Goal: Check status: Check status

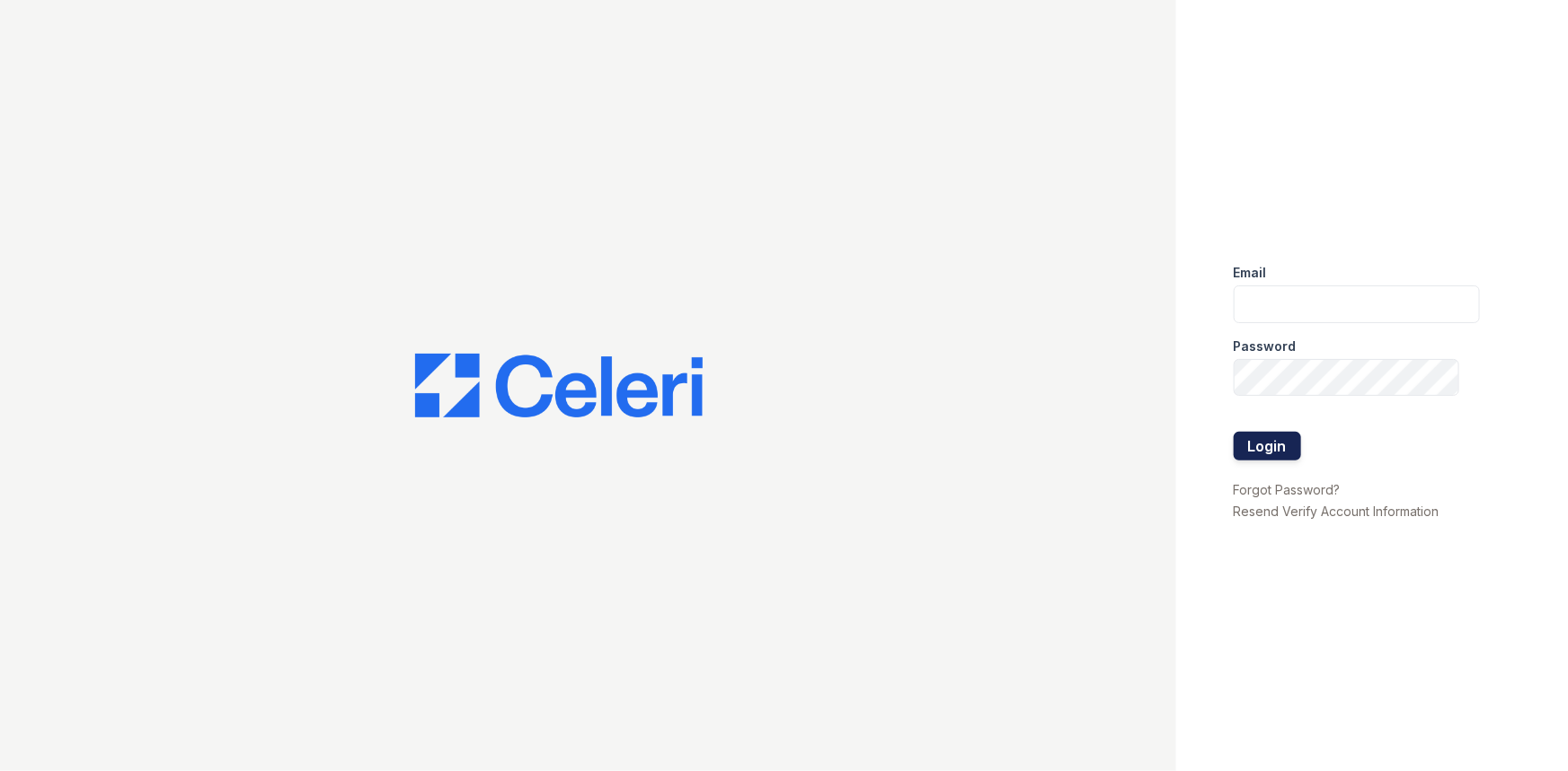
type input "[EMAIL_ADDRESS][DOMAIN_NAME]"
click at [1245, 439] on button "Login" at bounding box center [1267, 447] width 67 height 29
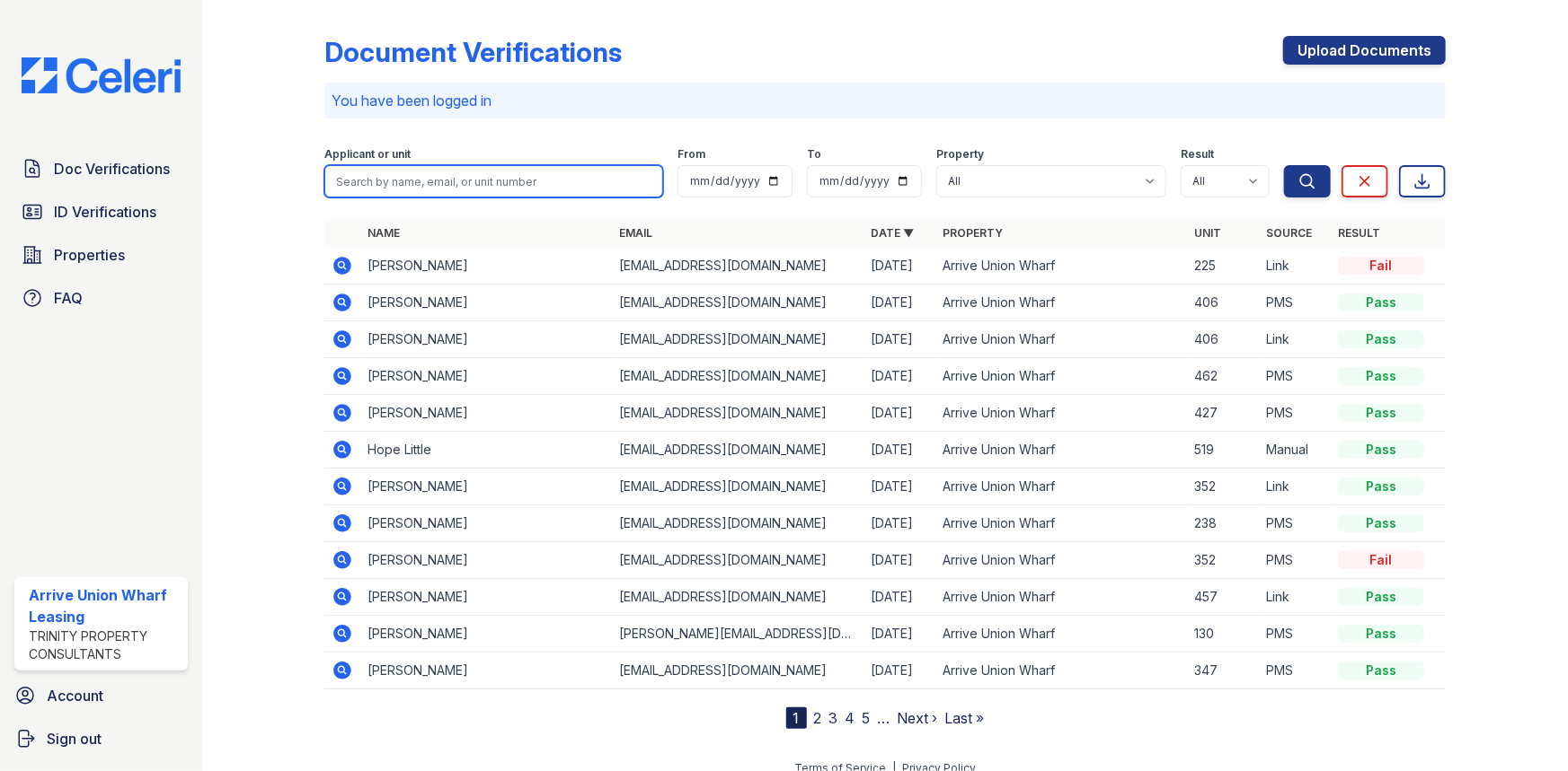
click at [419, 188] on input "search" at bounding box center [494, 181] width 339 height 33
type input "JAMAL MOORE"
click at [1283, 165] on button "Search" at bounding box center [1307, 181] width 47 height 33
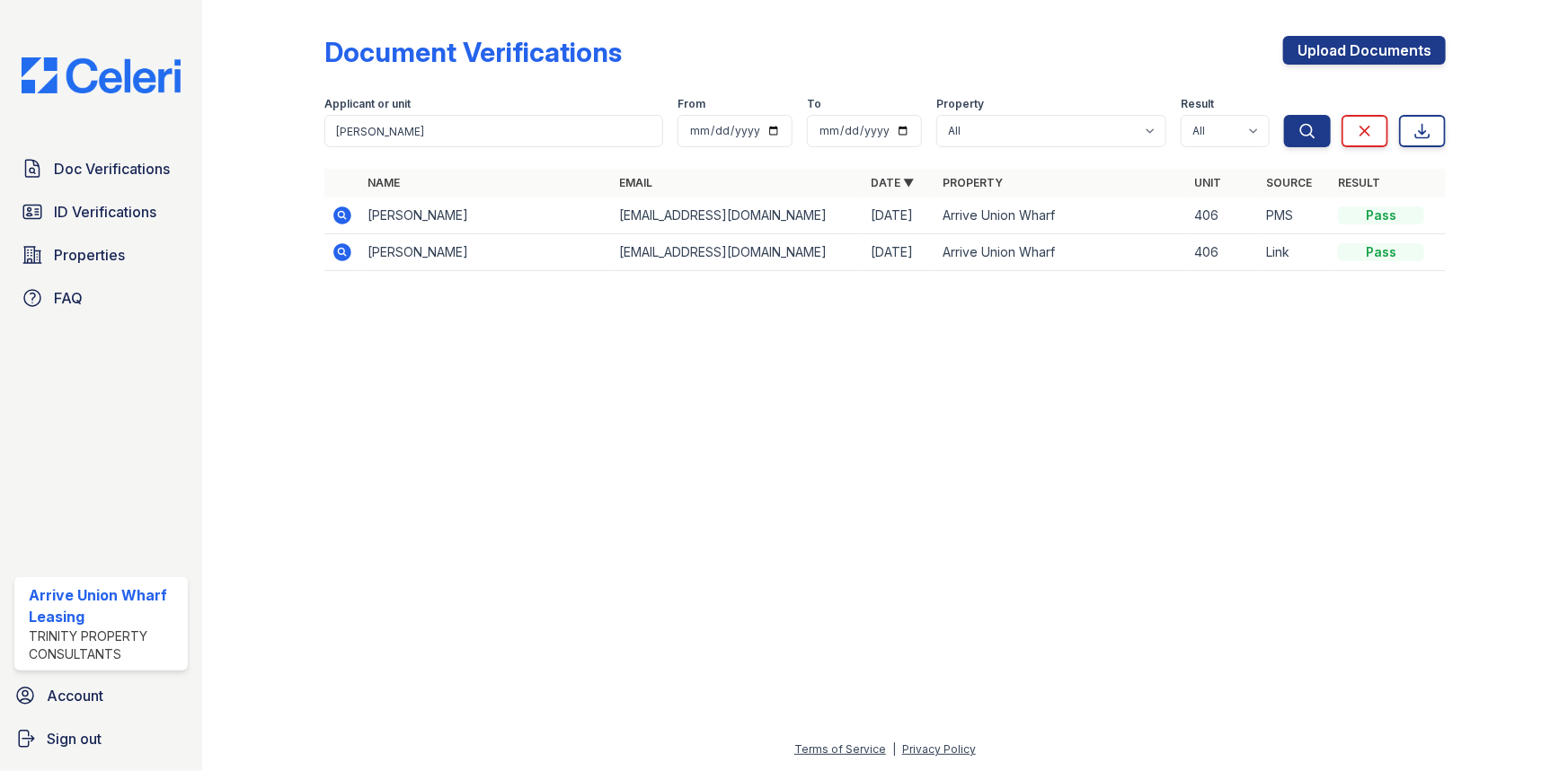
click at [343, 253] on icon at bounding box center [343, 253] width 22 height 22
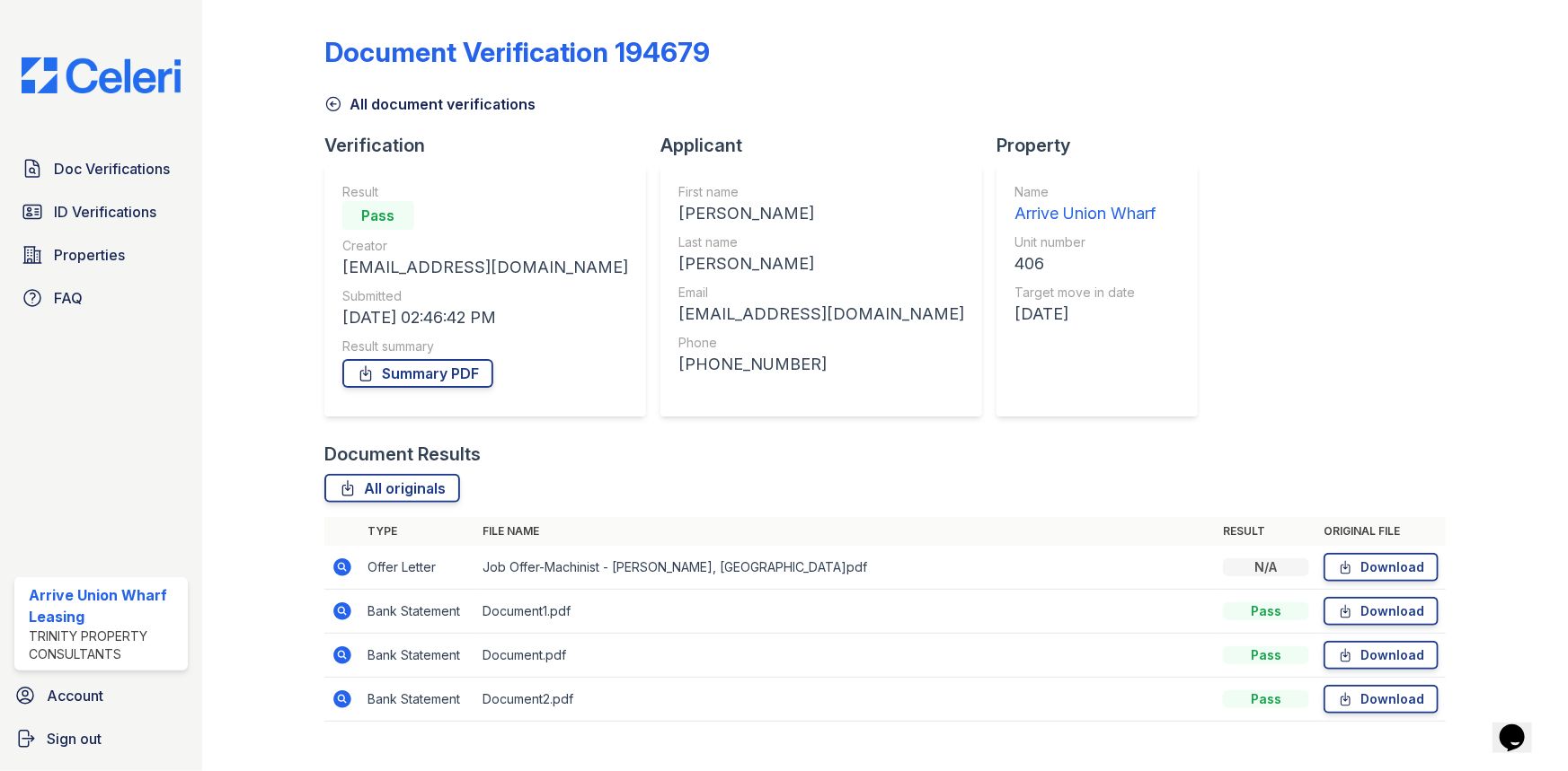
click at [342, 612] on icon at bounding box center [341, 610] width 5 height 5
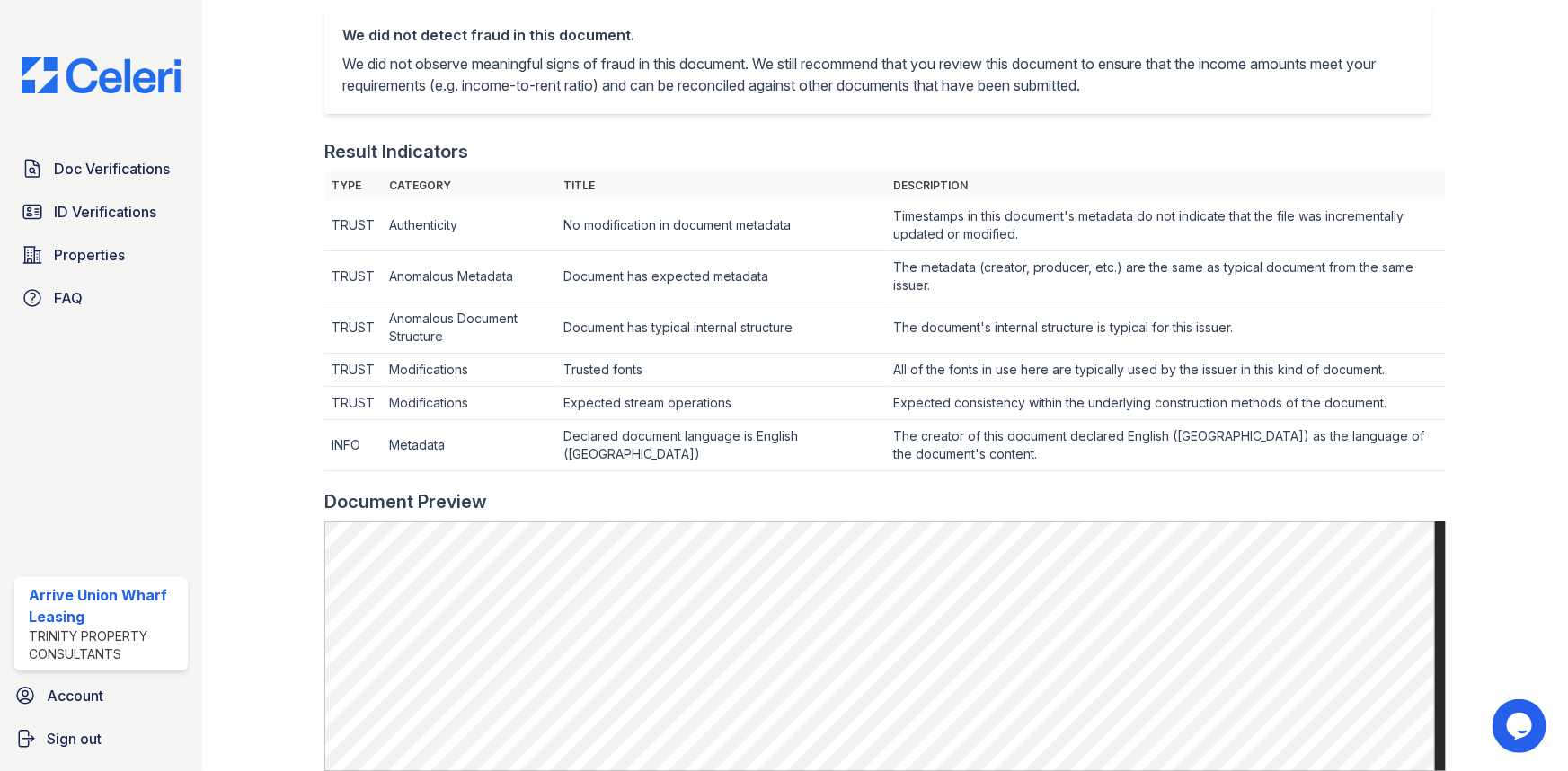
scroll to position [547, 0]
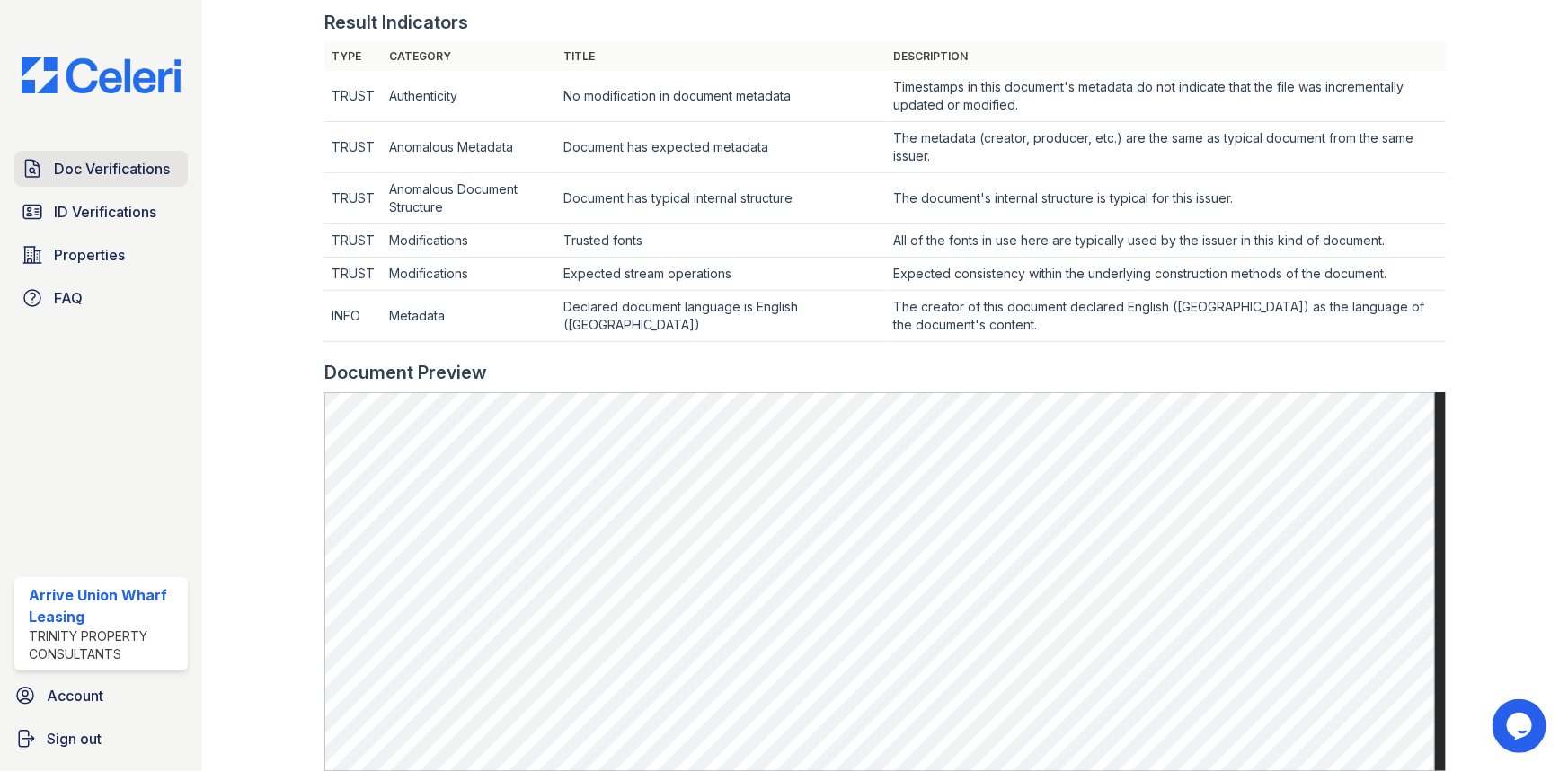
click at [114, 169] on span "Doc Verifications" at bounding box center [111, 169] width 116 height 22
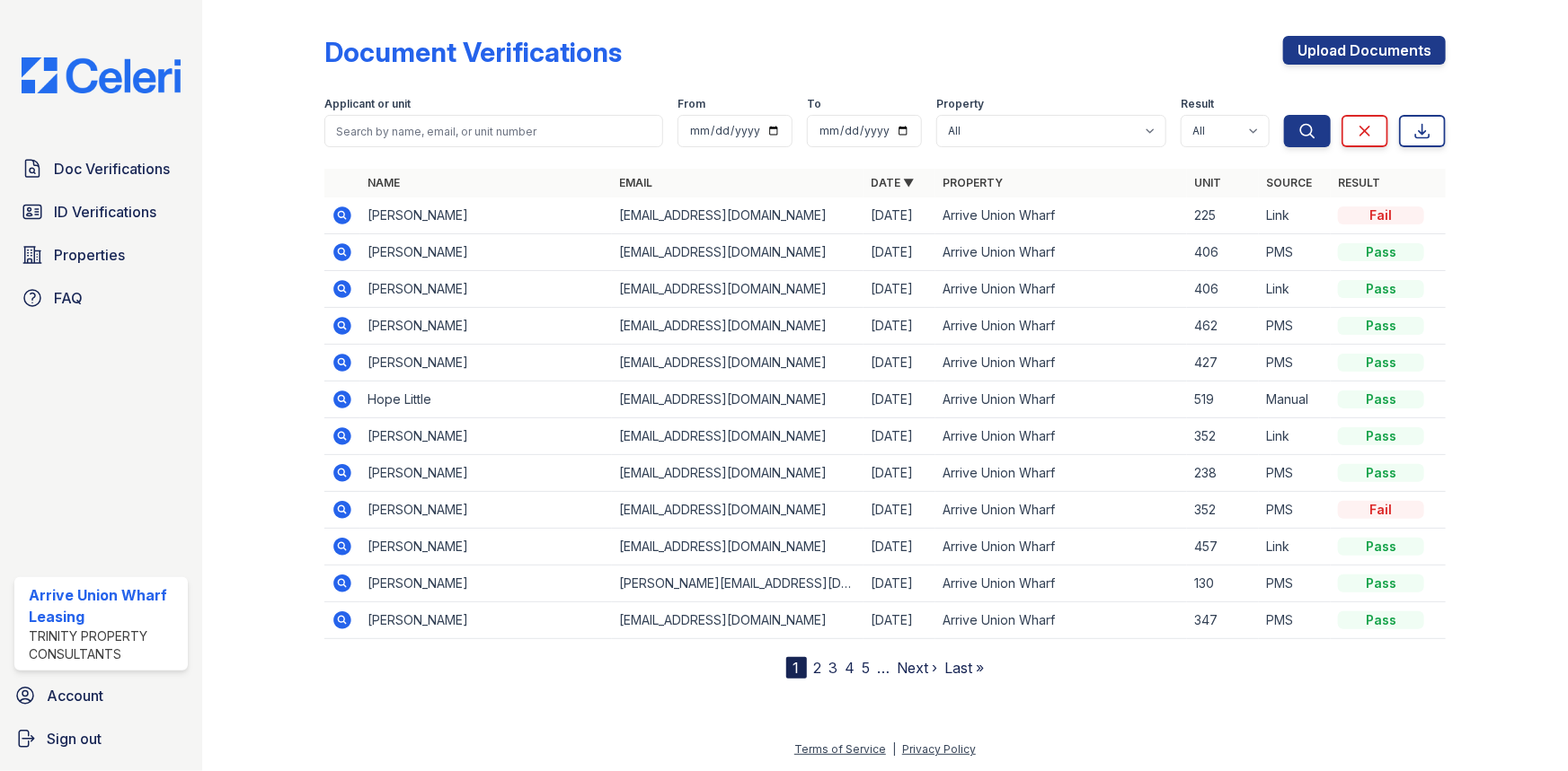
click at [340, 286] on icon at bounding box center [341, 287] width 5 height 5
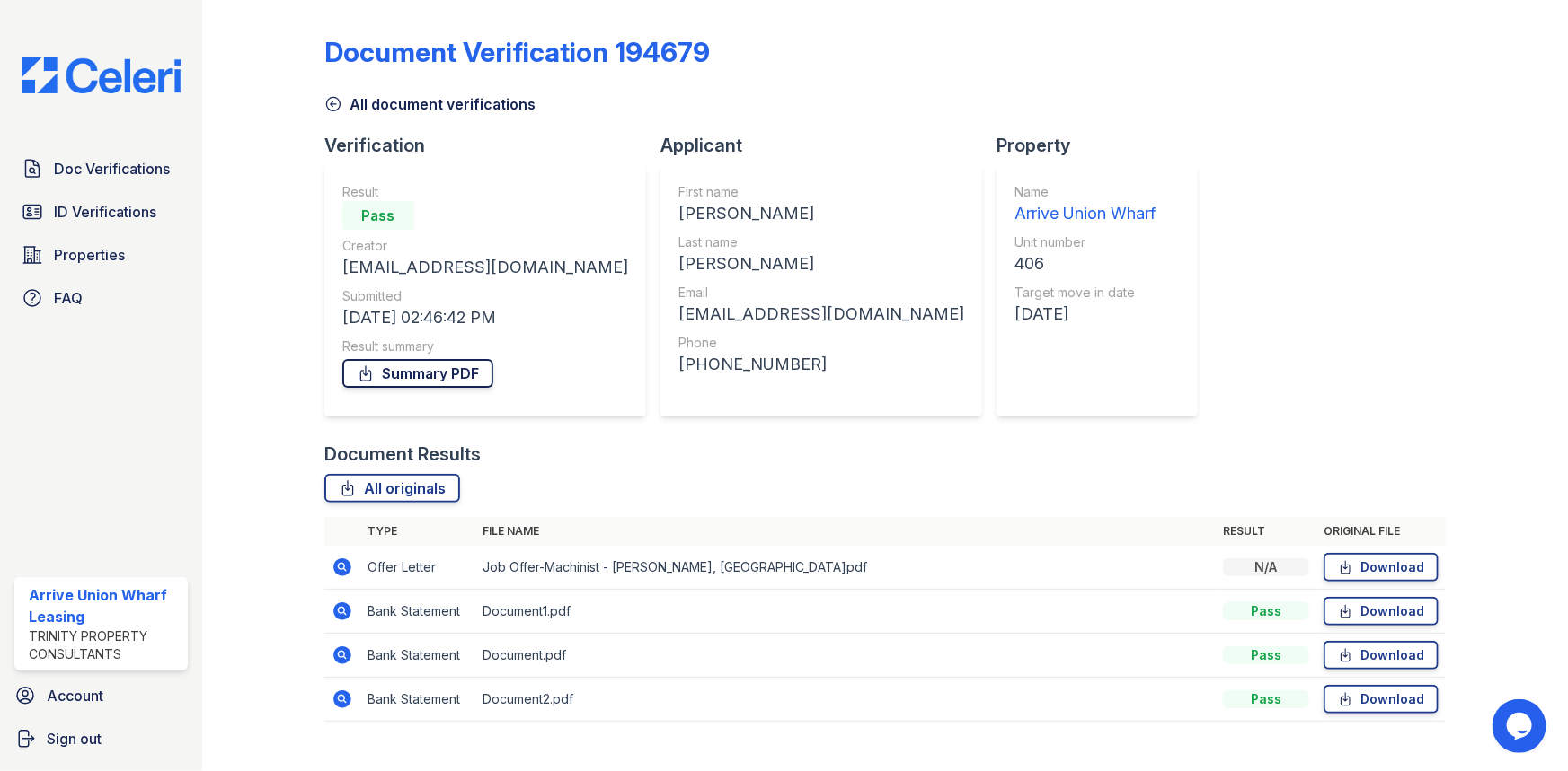
click at [399, 376] on link "Summary PDF" at bounding box center [418, 373] width 151 height 29
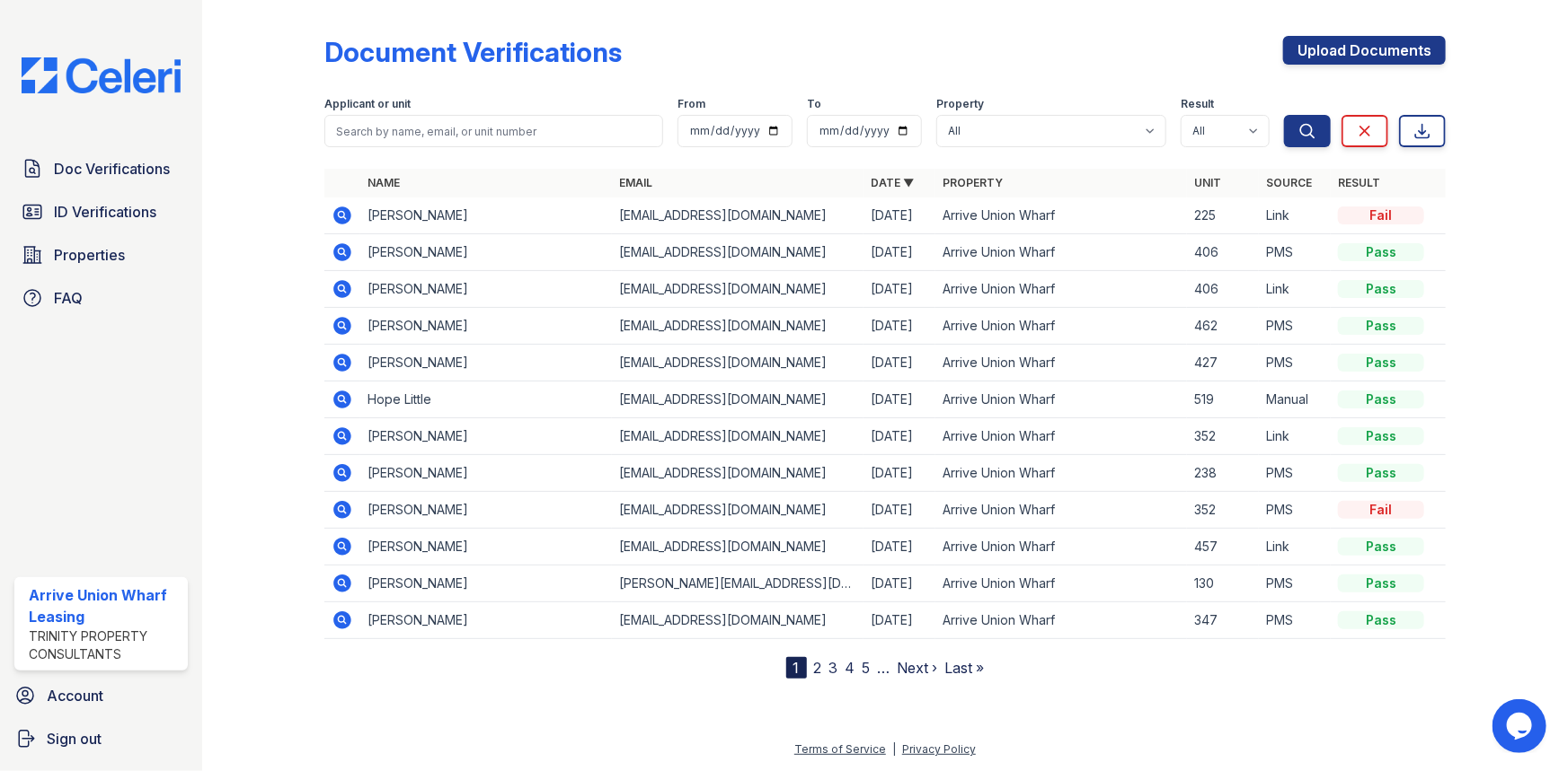
click at [344, 249] on icon at bounding box center [343, 253] width 22 height 22
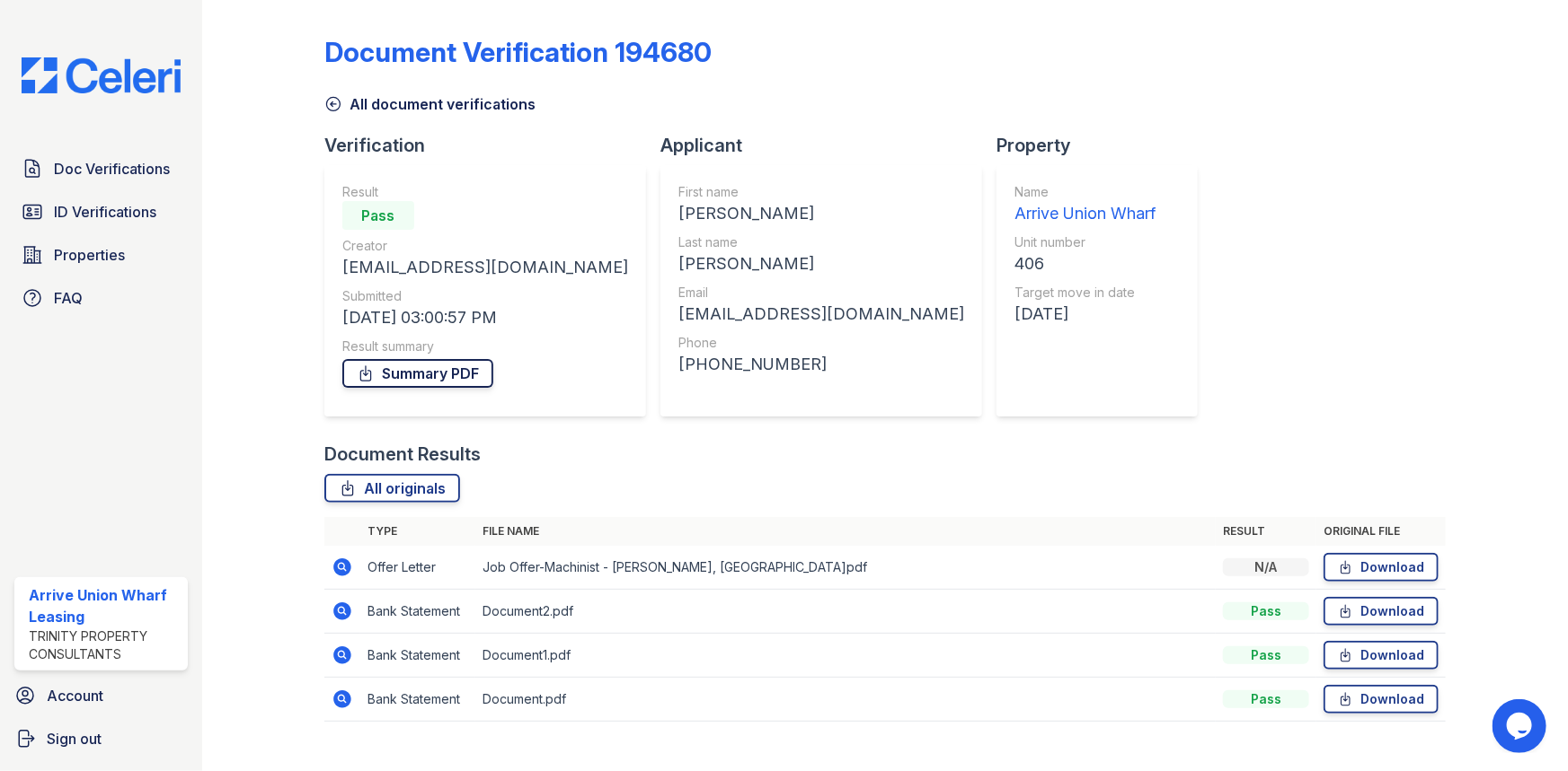
click at [411, 375] on link "Summary PDF" at bounding box center [418, 373] width 151 height 29
click at [131, 207] on span "ID Verifications" at bounding box center [104, 212] width 102 height 22
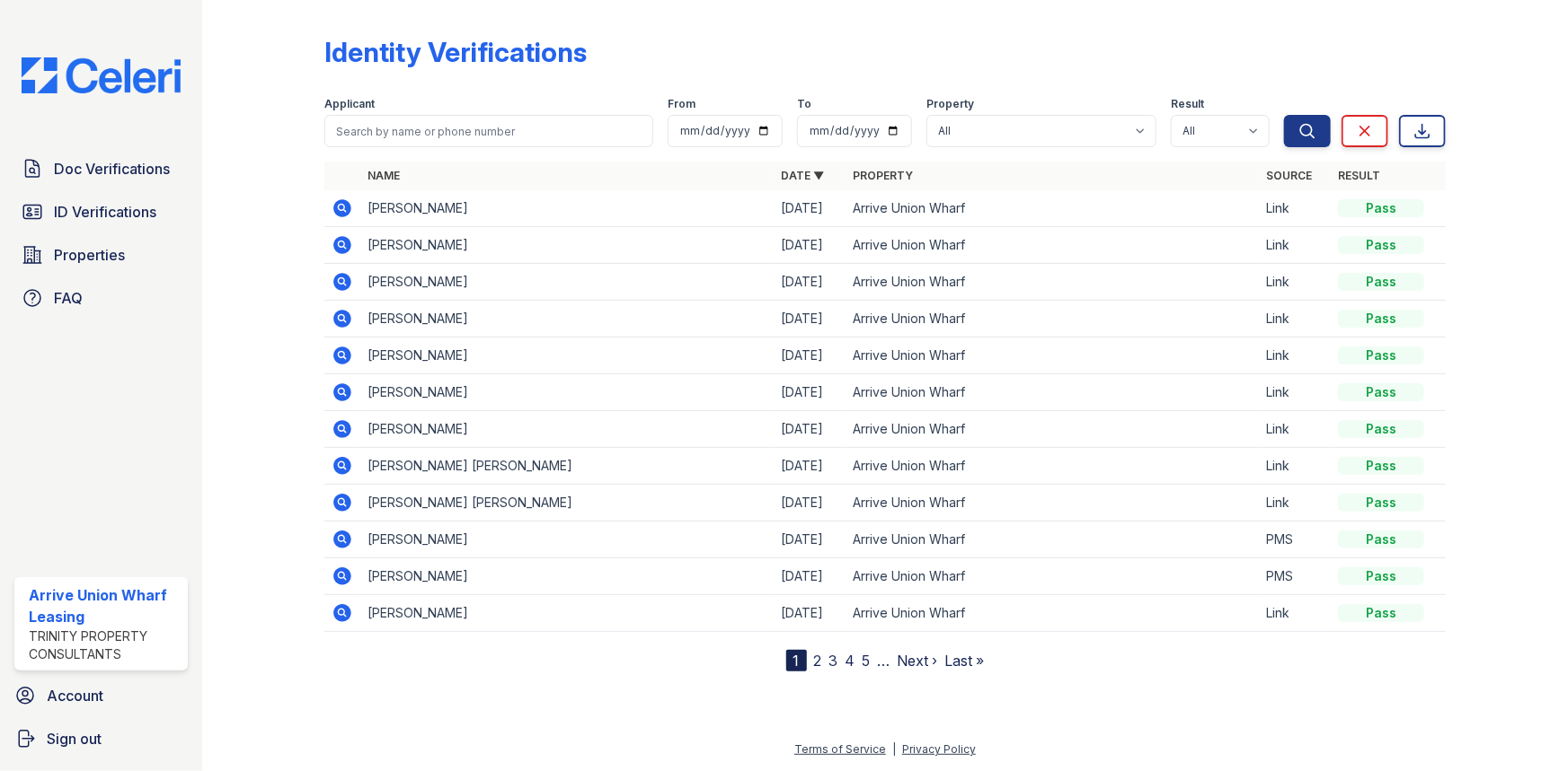
click at [344, 538] on icon at bounding box center [343, 540] width 22 height 22
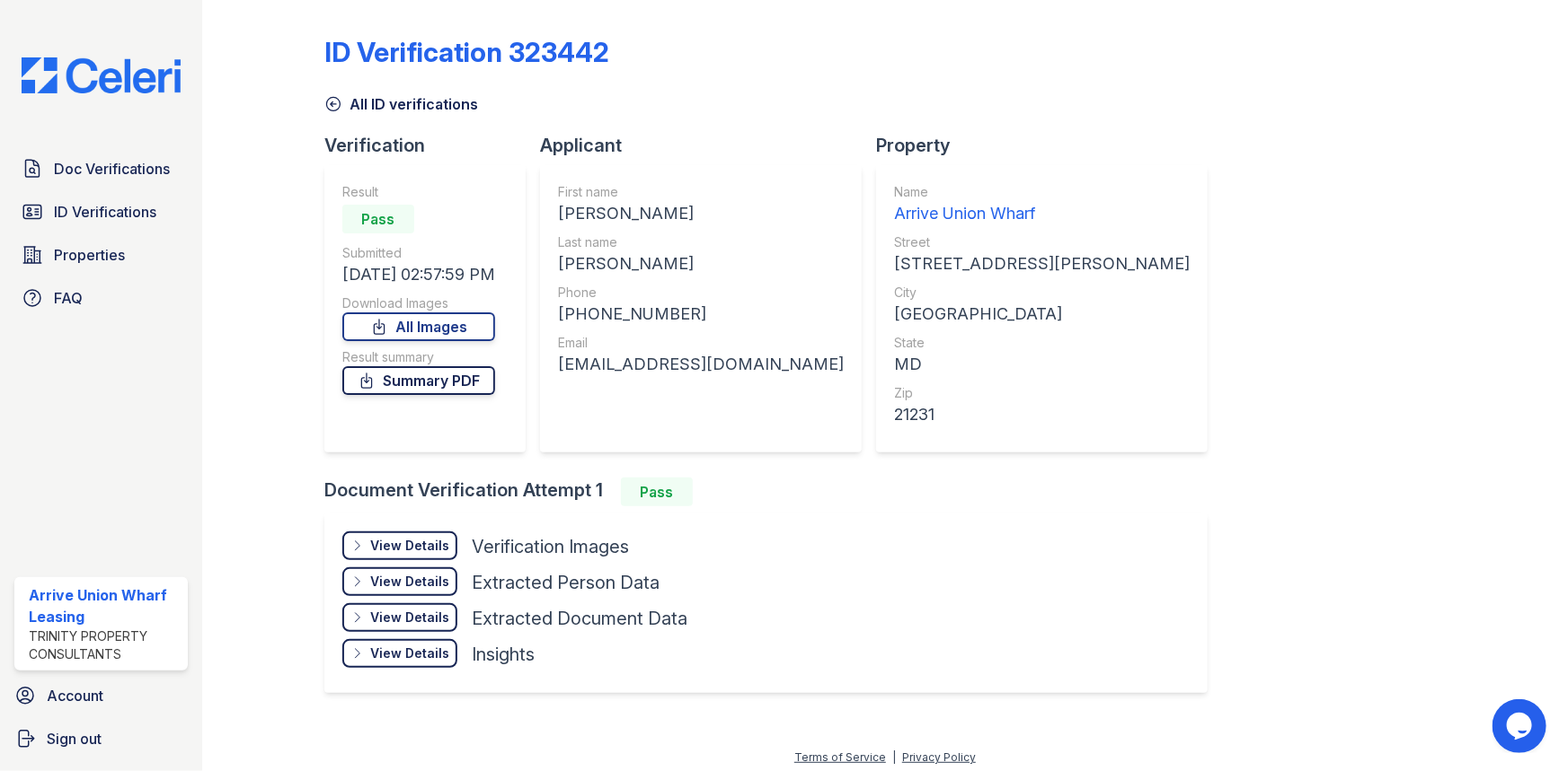
click at [421, 383] on link "Summary PDF" at bounding box center [419, 381] width 153 height 29
